Goal: Task Accomplishment & Management: Manage account settings

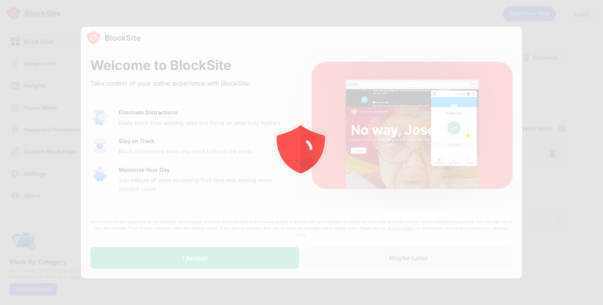
click at [559, 132] on div at bounding box center [301, 152] width 603 height 305
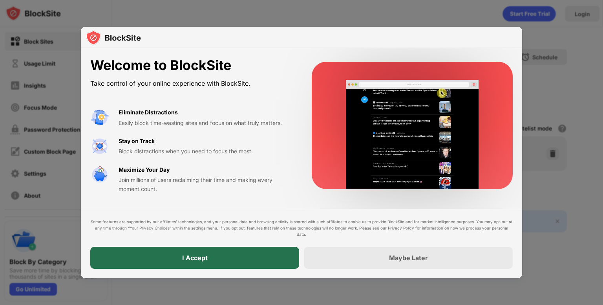
click at [235, 262] on div "I Accept" at bounding box center [194, 258] width 209 height 22
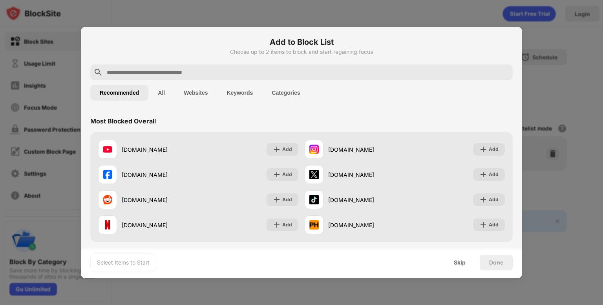
click at [249, 74] on input "text" at bounding box center [308, 72] width 404 height 9
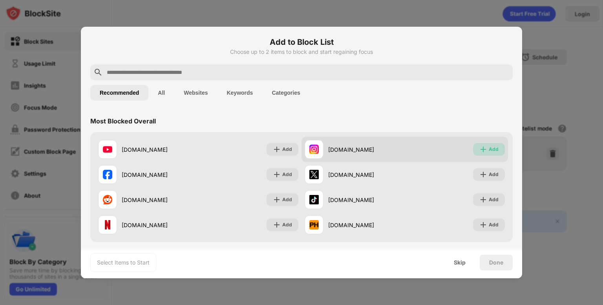
click at [489, 150] on div "Add" at bounding box center [494, 149] width 10 height 8
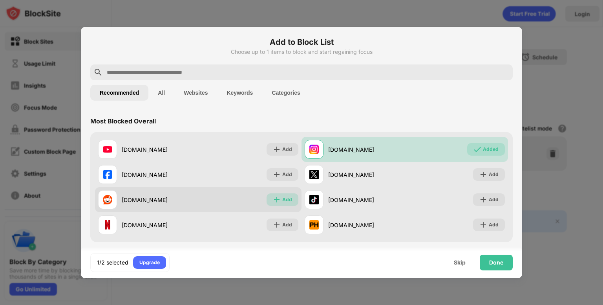
click at [278, 198] on div "Add" at bounding box center [283, 199] width 32 height 13
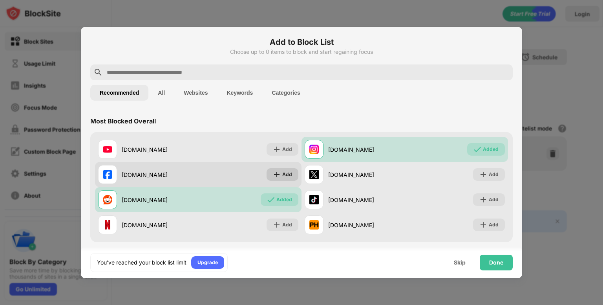
click at [278, 173] on div "Add" at bounding box center [283, 174] width 32 height 13
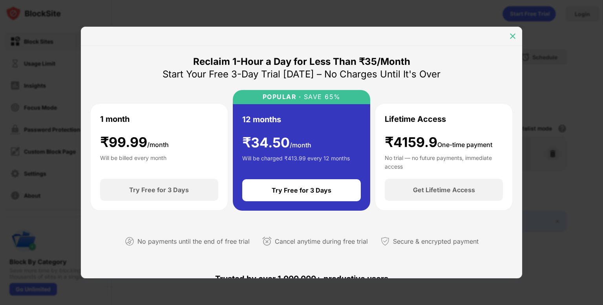
click at [512, 38] on img at bounding box center [513, 36] width 8 height 8
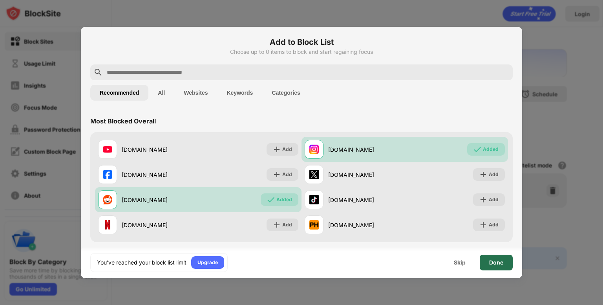
click at [492, 262] on div "Done" at bounding box center [496, 262] width 14 height 6
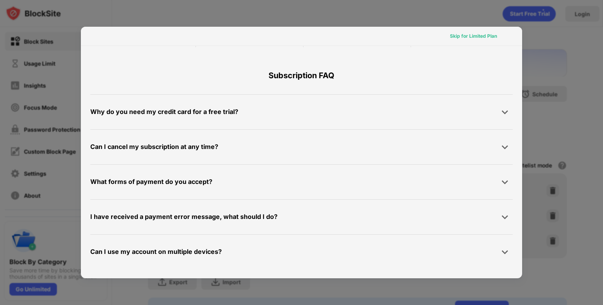
click at [481, 37] on div "Skip for Limited Plan" at bounding box center [473, 36] width 47 height 8
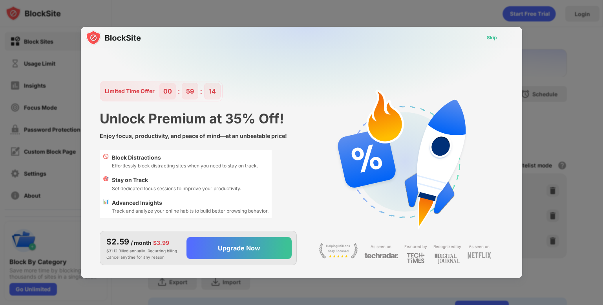
click at [484, 35] on div "Skip" at bounding box center [492, 37] width 23 height 13
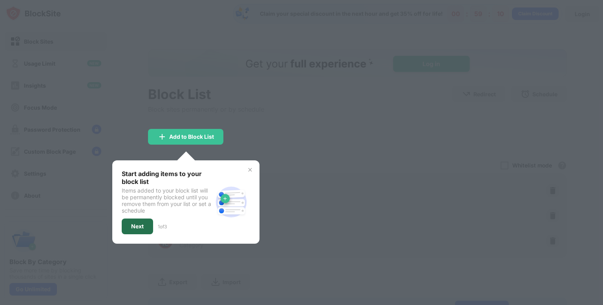
click at [125, 225] on div "Next" at bounding box center [137, 226] width 31 height 16
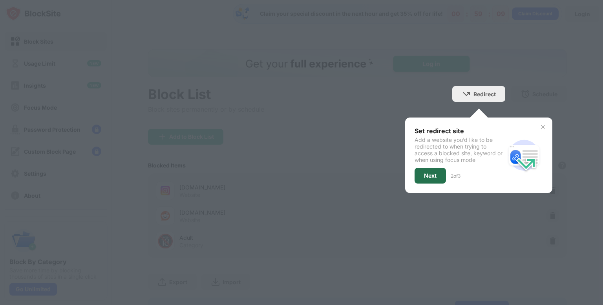
click at [419, 181] on div "Next" at bounding box center [430, 176] width 31 height 16
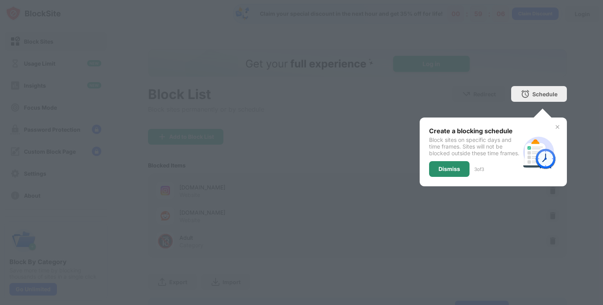
click at [445, 172] on div "Dismiss" at bounding box center [450, 169] width 22 height 6
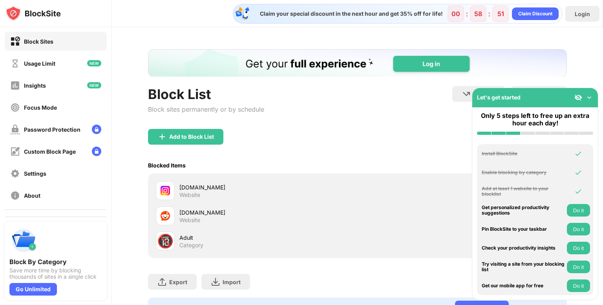
scroll to position [42, 6]
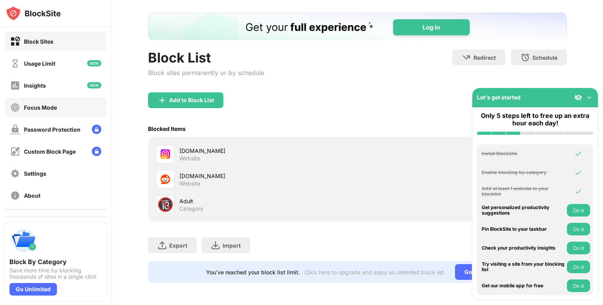
click at [53, 107] on div "Focus Mode" at bounding box center [40, 107] width 33 height 7
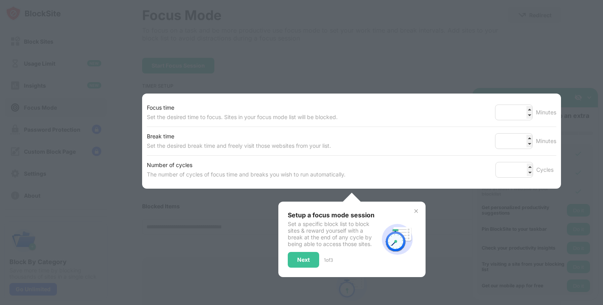
click at [413, 210] on img at bounding box center [416, 211] width 6 height 6
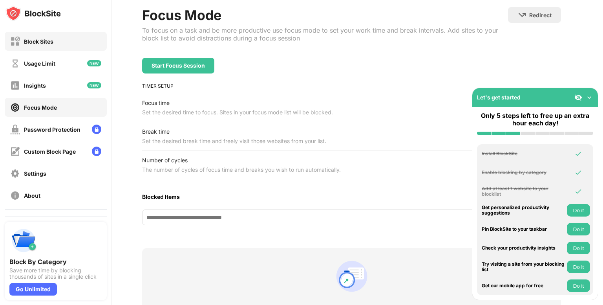
click at [52, 45] on div "Block Sites" at bounding box center [31, 42] width 43 height 10
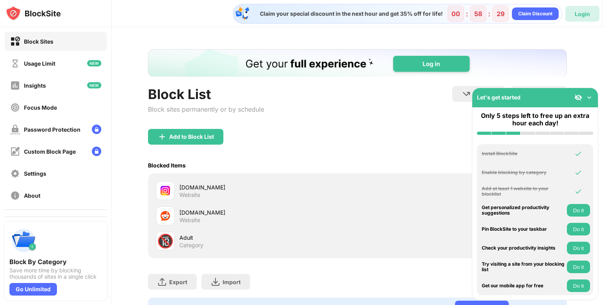
click at [577, 18] on div "Login" at bounding box center [583, 14] width 34 height 16
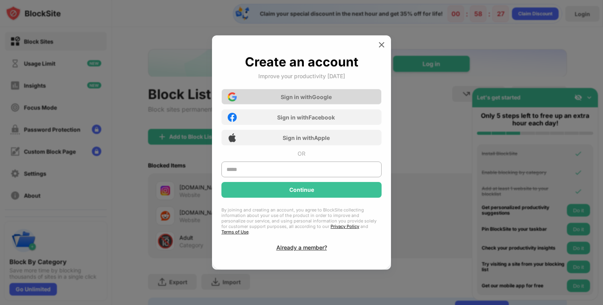
click at [329, 100] on div "Sign in with Google" at bounding box center [306, 96] width 51 height 7
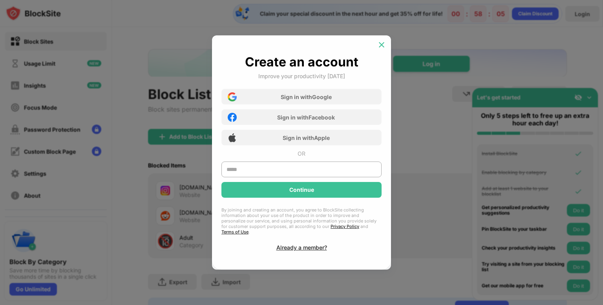
click at [383, 47] on img at bounding box center [382, 45] width 8 height 8
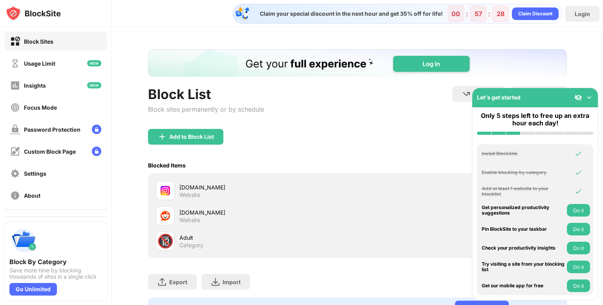
scroll to position [42, 0]
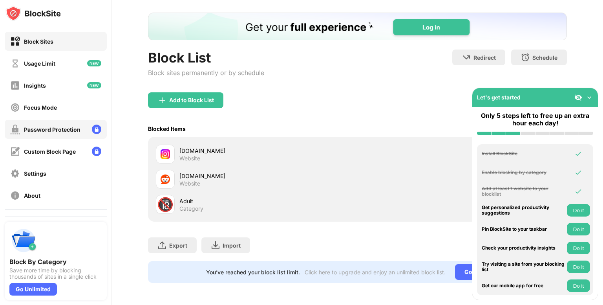
click at [49, 132] on div "Password Protection" at bounding box center [52, 129] width 57 height 7
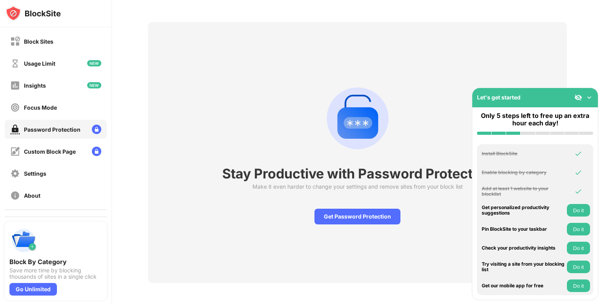
scroll to position [33, 0]
click at [367, 213] on div "Get Password Protection" at bounding box center [358, 217] width 86 height 16
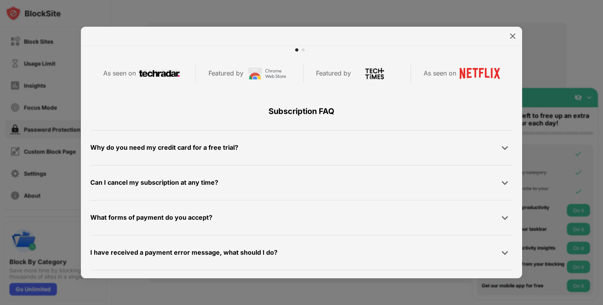
scroll to position [374, 0]
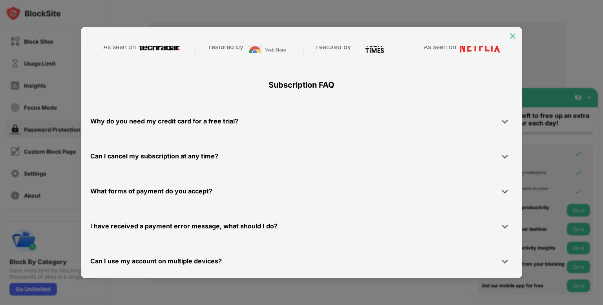
click at [517, 38] on img at bounding box center [513, 36] width 8 height 8
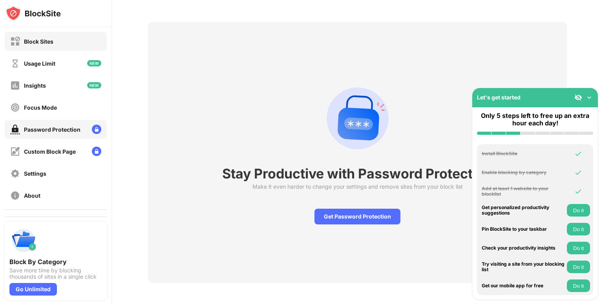
click at [62, 43] on div "Block Sites" at bounding box center [56, 41] width 102 height 19
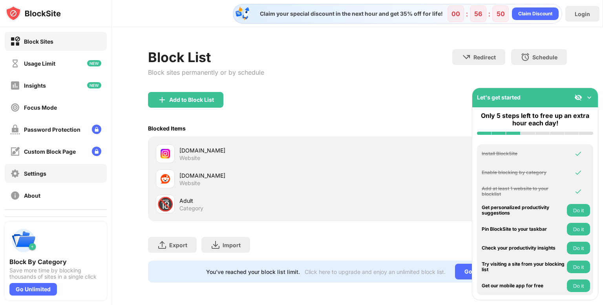
click at [66, 172] on div "Settings" at bounding box center [56, 173] width 102 height 19
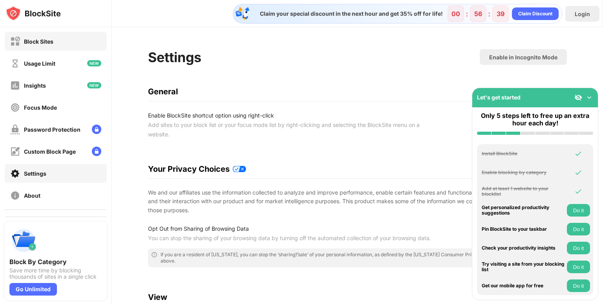
click at [57, 40] on div "Block Sites" at bounding box center [56, 41] width 102 height 19
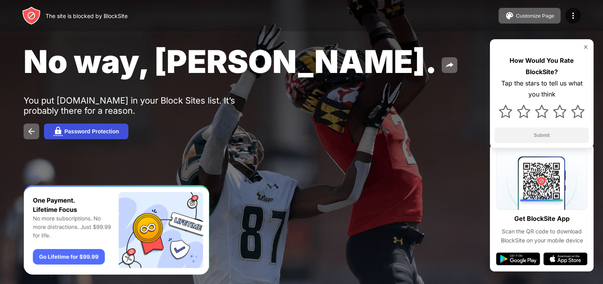
click at [99, 129] on div "Password Protection" at bounding box center [91, 131] width 55 height 6
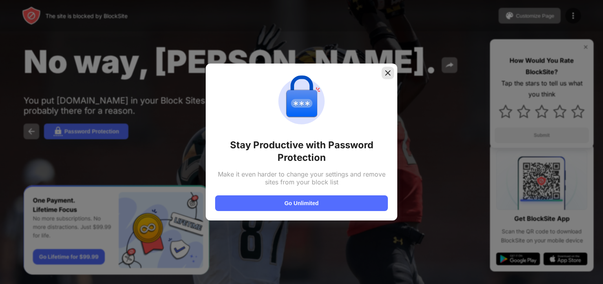
click at [388, 75] on img at bounding box center [388, 73] width 8 height 8
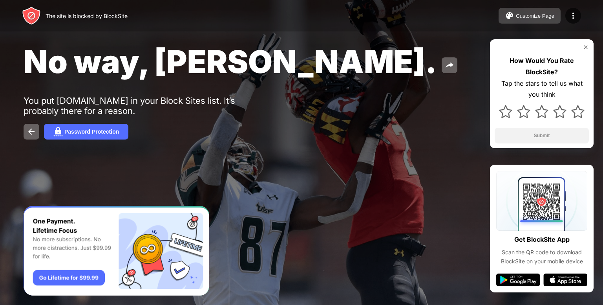
click at [530, 14] on div "Customize Page" at bounding box center [535, 16] width 38 height 6
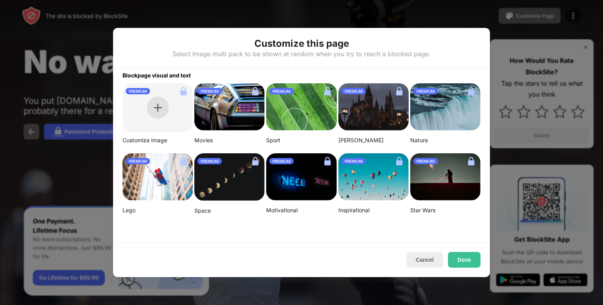
click at [155, 106] on img at bounding box center [158, 108] width 8 height 8
click at [425, 258] on button "Cancel" at bounding box center [425, 260] width 37 height 16
